Goal: Transaction & Acquisition: Subscribe to service/newsletter

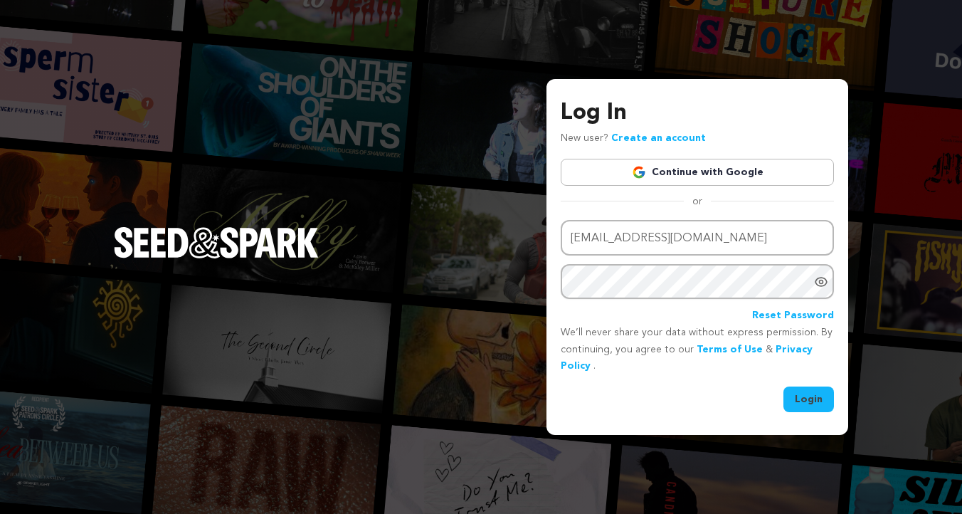
click at [807, 402] on button "Login" at bounding box center [809, 400] width 51 height 26
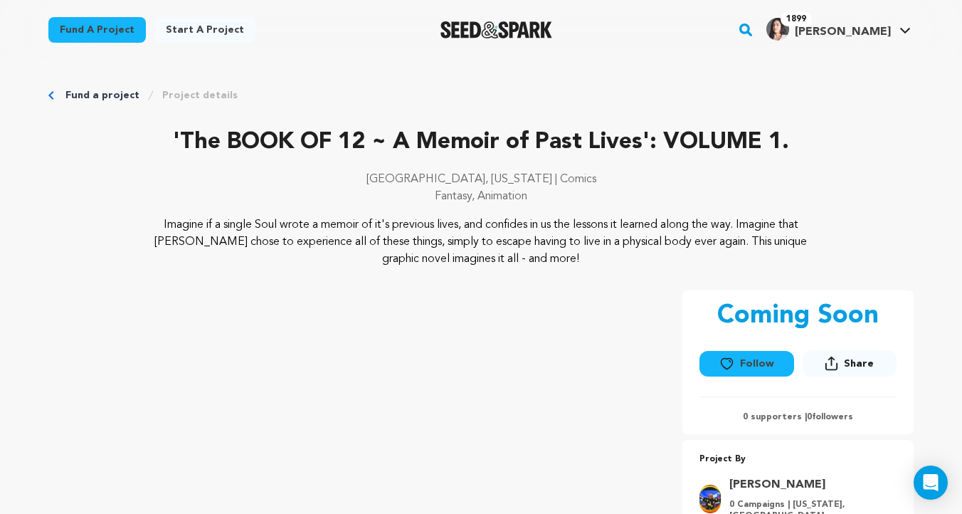
click at [744, 369] on button "Follow" at bounding box center [747, 364] width 94 height 26
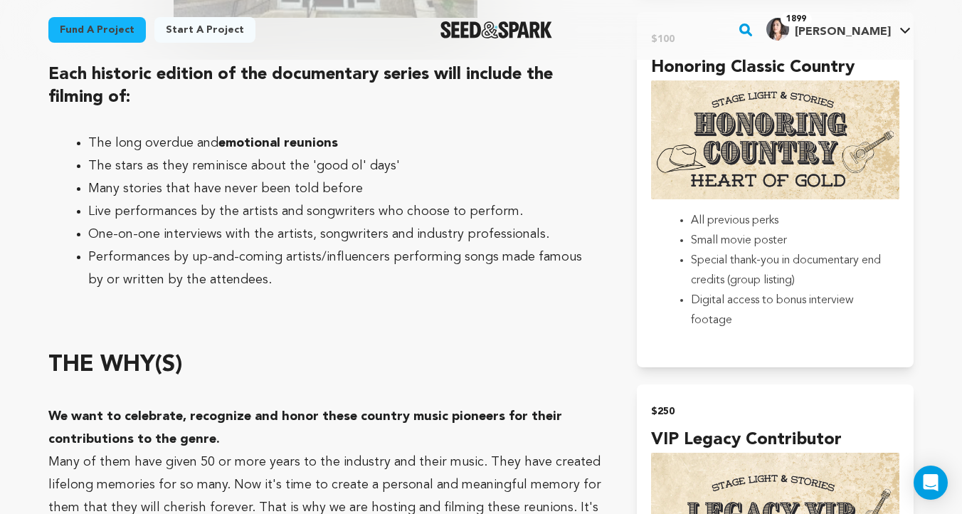
scroll to position [2292, 0]
